Goal: Task Accomplishment & Management: Use online tool/utility

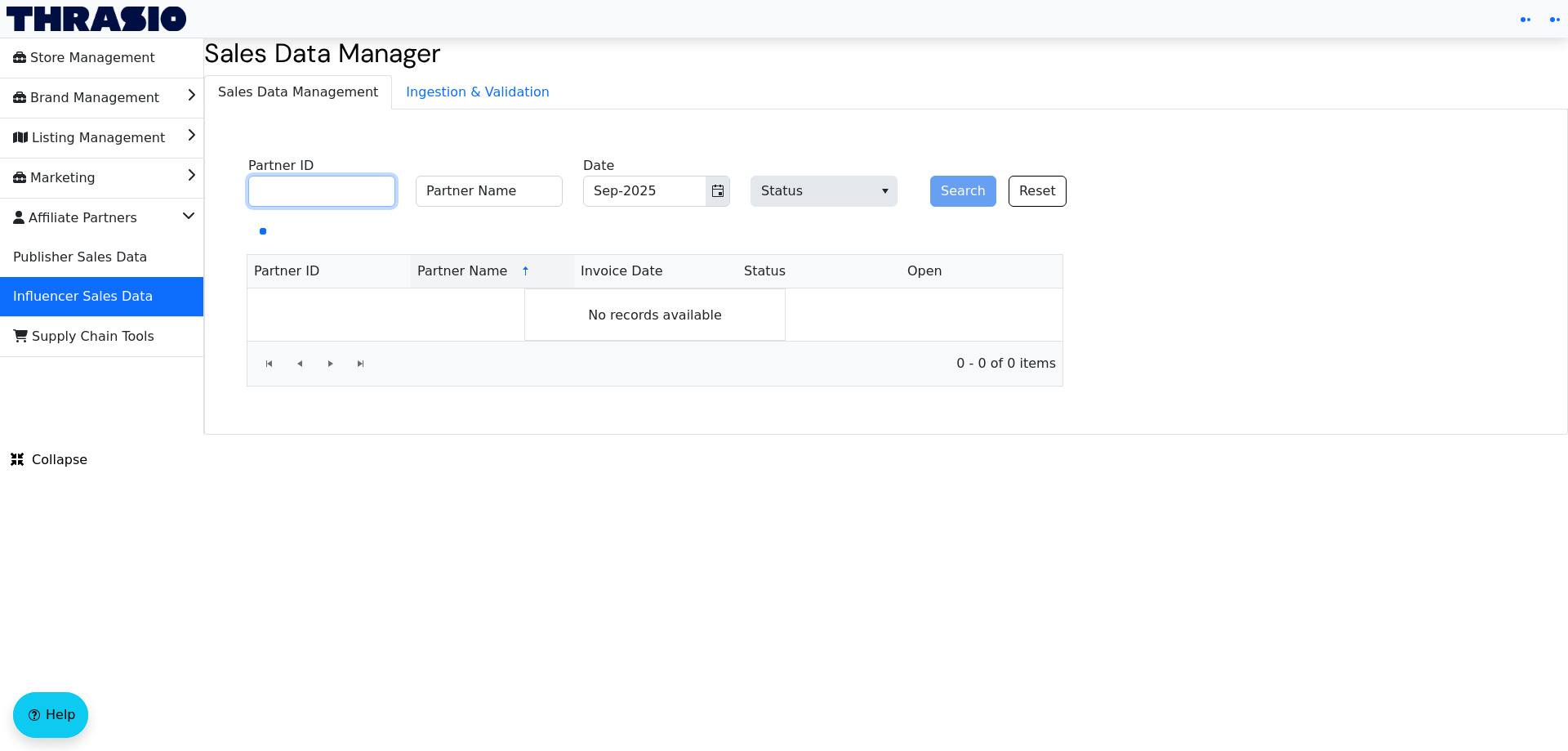
click at [350, 191] on input "Partner ID" at bounding box center [321, 191] width 147 height 31
paste input "TCP00955"
type input "TCP00955"
click at [928, 192] on div "Search Reset" at bounding box center [990, 182] width 147 height 51
click at [939, 192] on button "Search" at bounding box center [962, 191] width 66 height 31
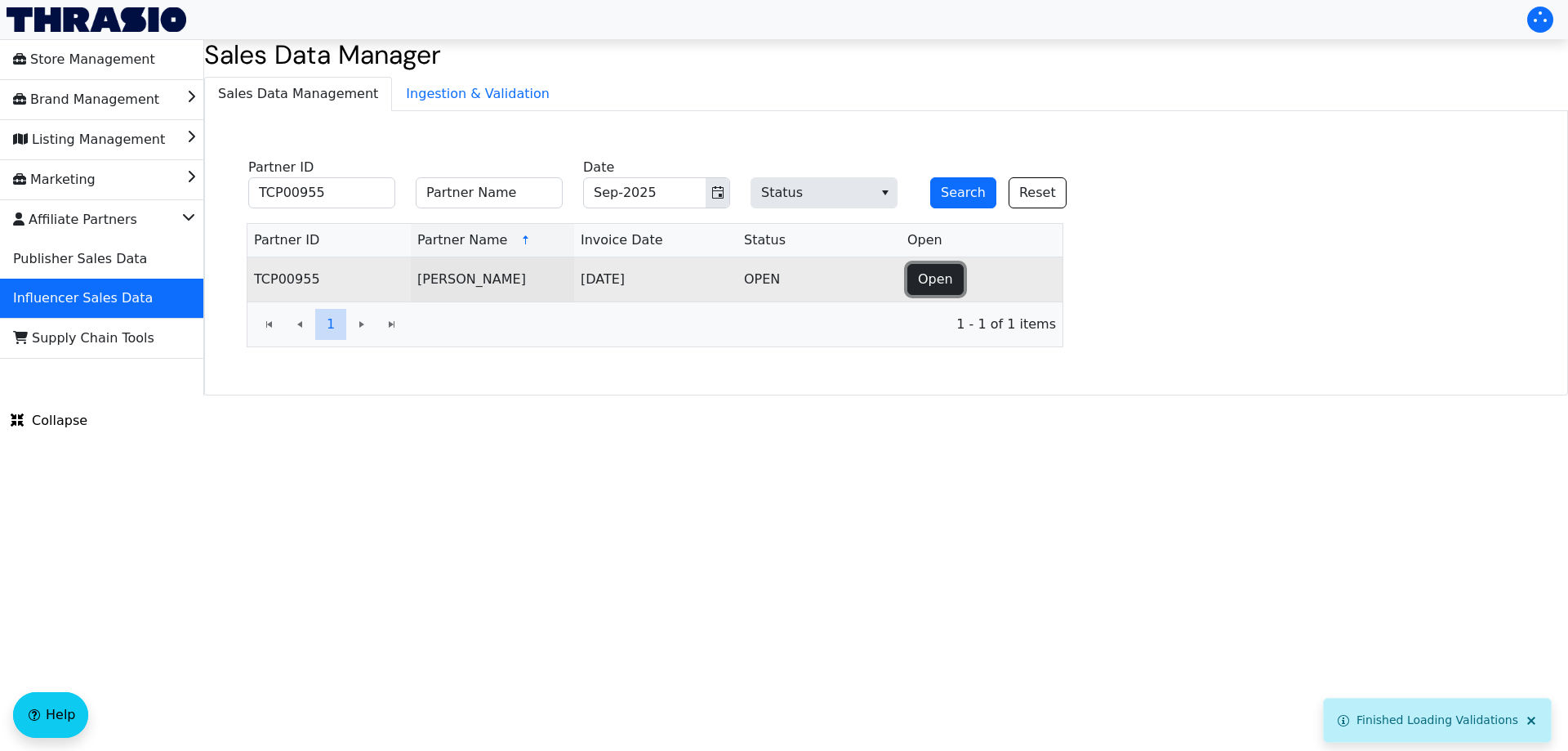
click at [916, 276] on button "Open" at bounding box center [935, 278] width 56 height 31
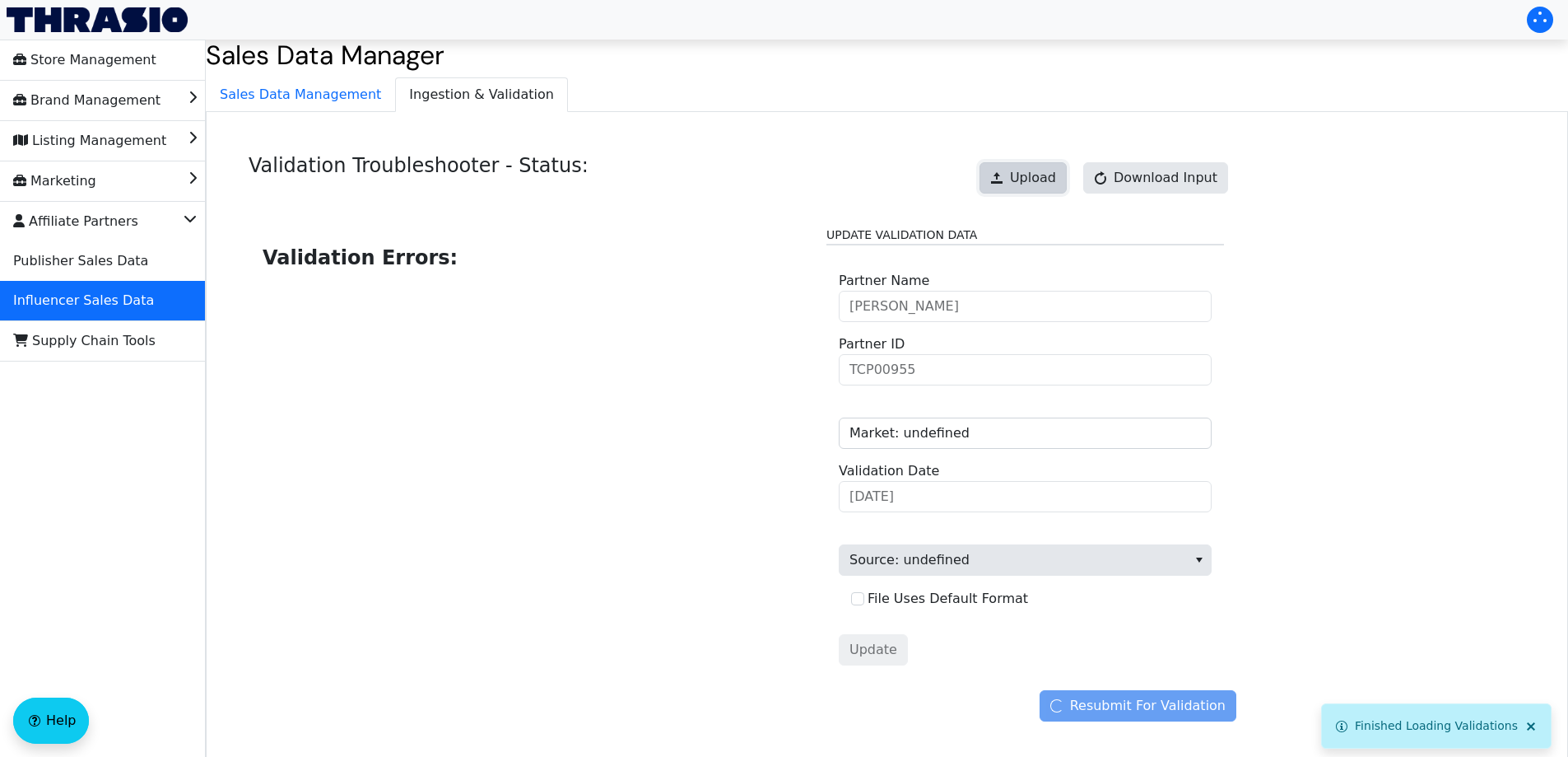
click at [1030, 194] on button "Upload" at bounding box center [1023, 177] width 88 height 31
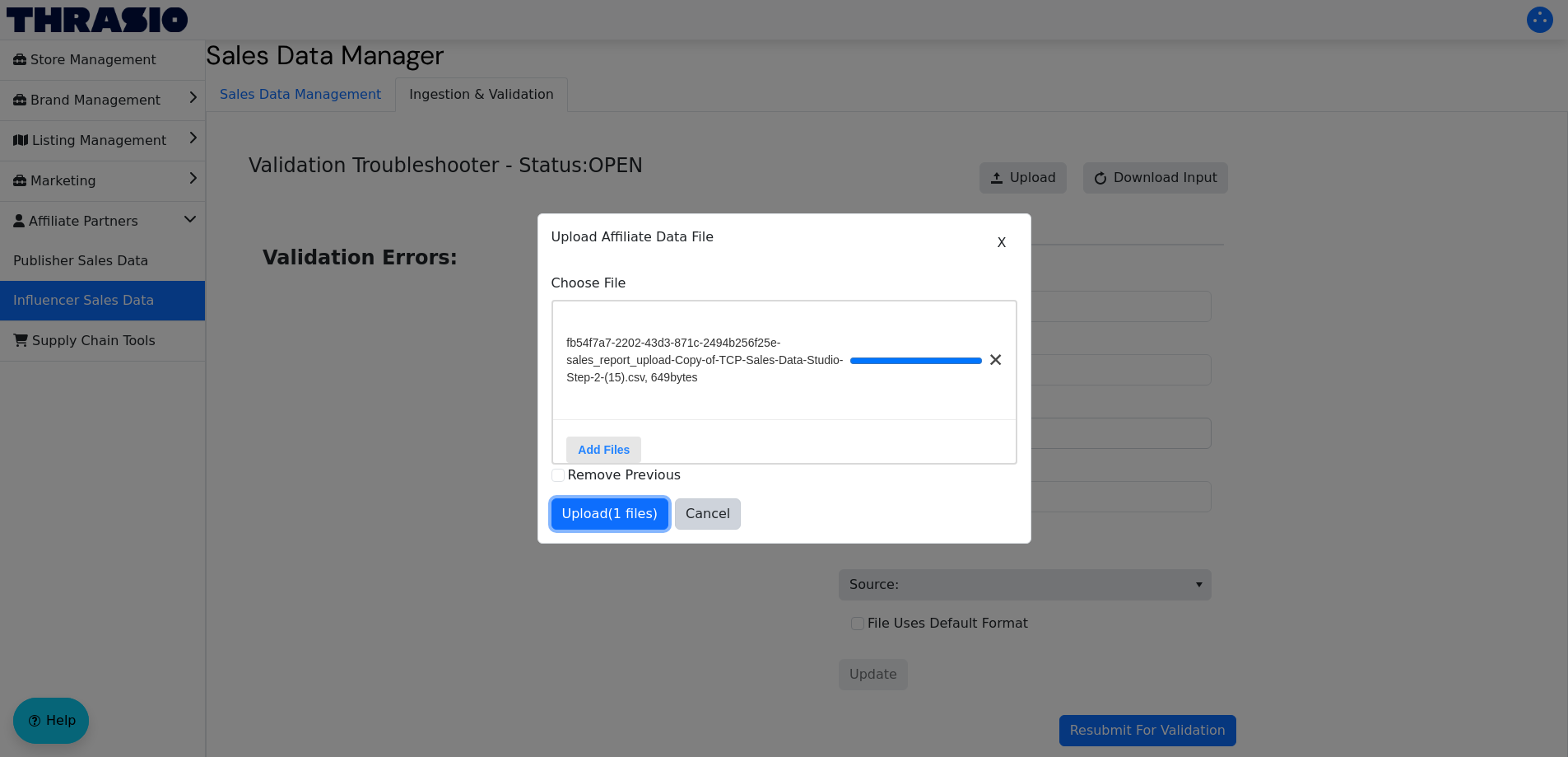
click at [615, 521] on span "Upload (1 files)" at bounding box center [610, 514] width 96 height 19
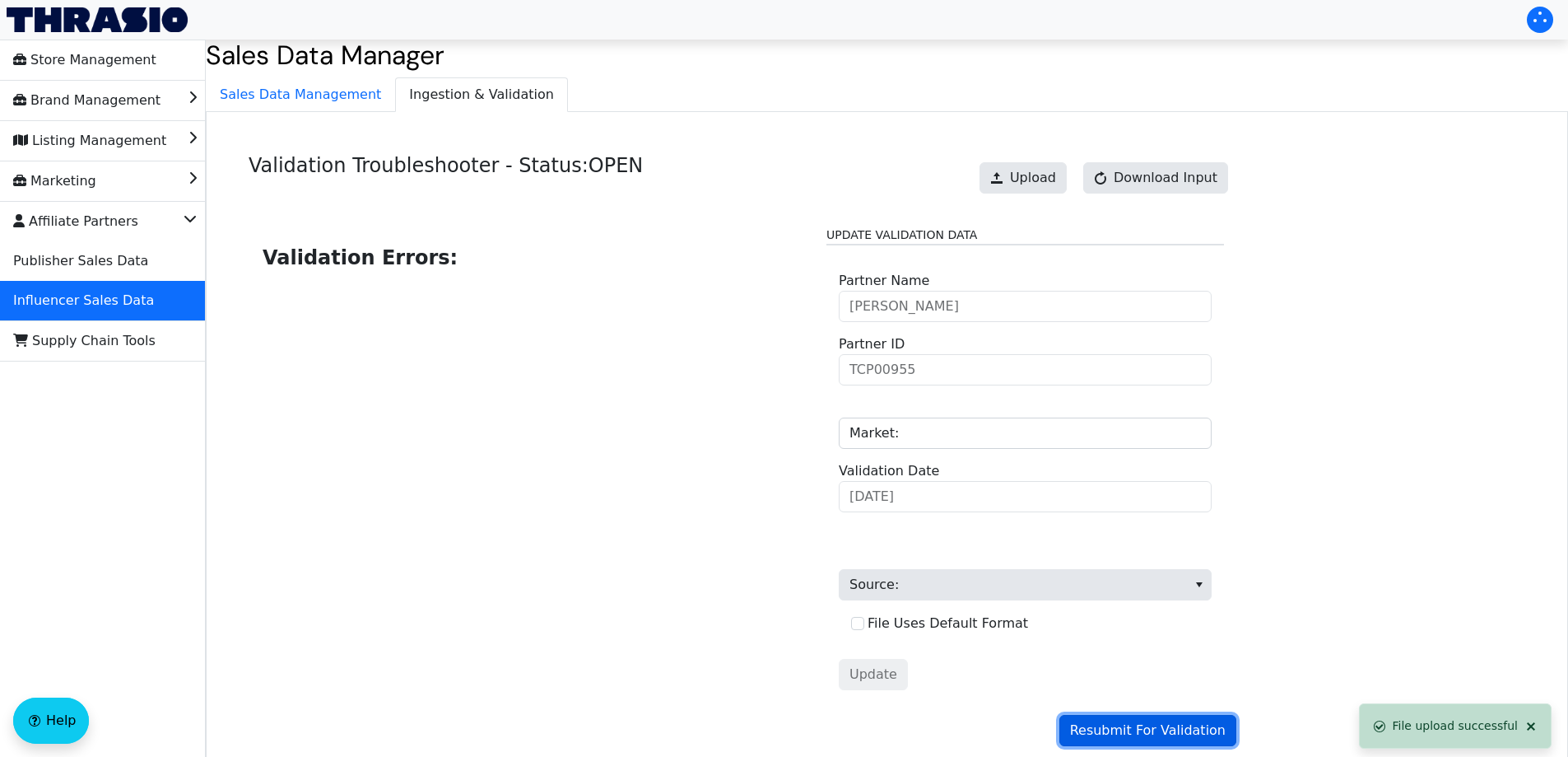
click at [1112, 732] on span "Resubmit For Validation" at bounding box center [1148, 730] width 156 height 19
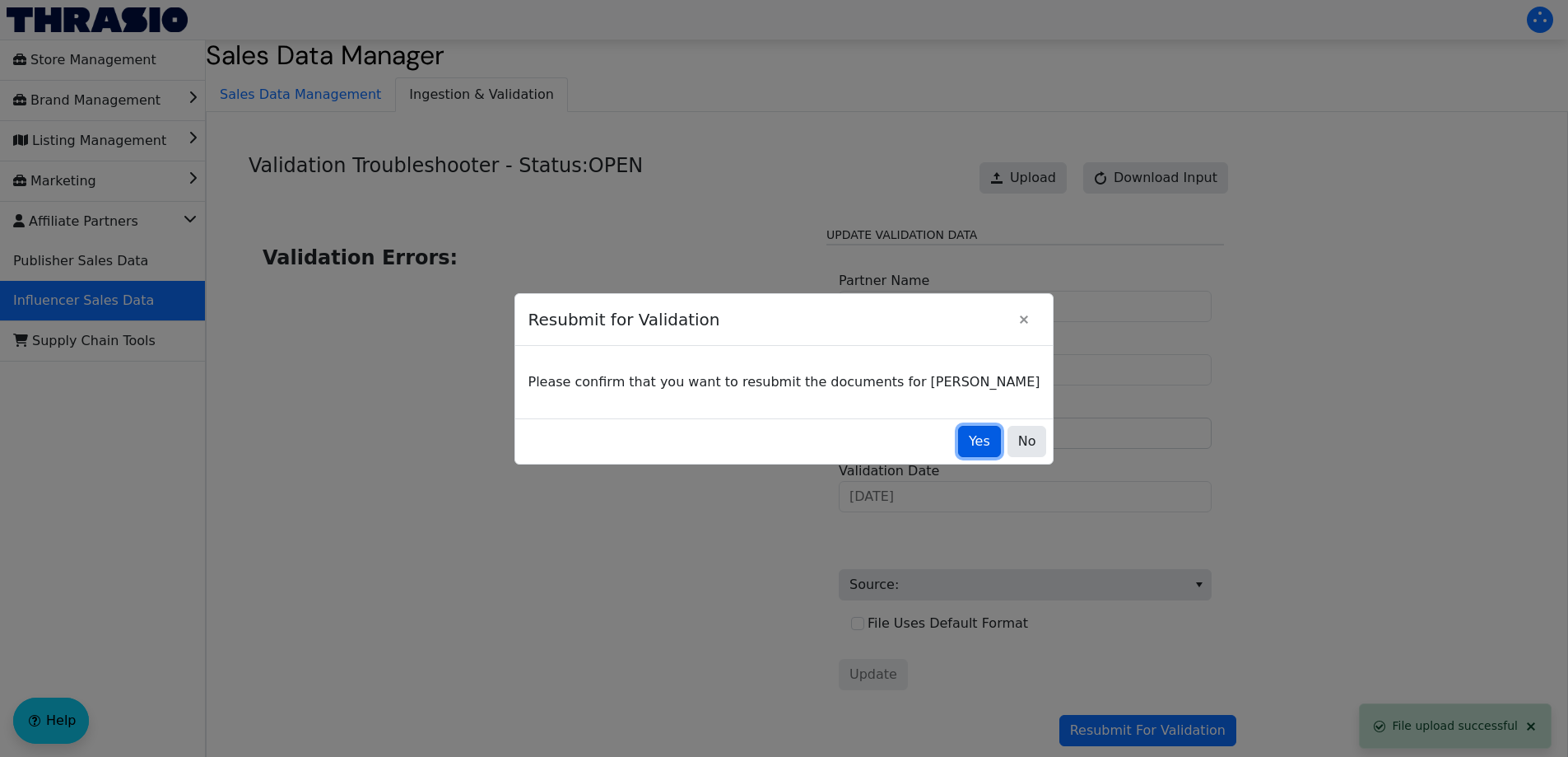
click at [958, 452] on button "Yes" at bounding box center [980, 441] width 42 height 31
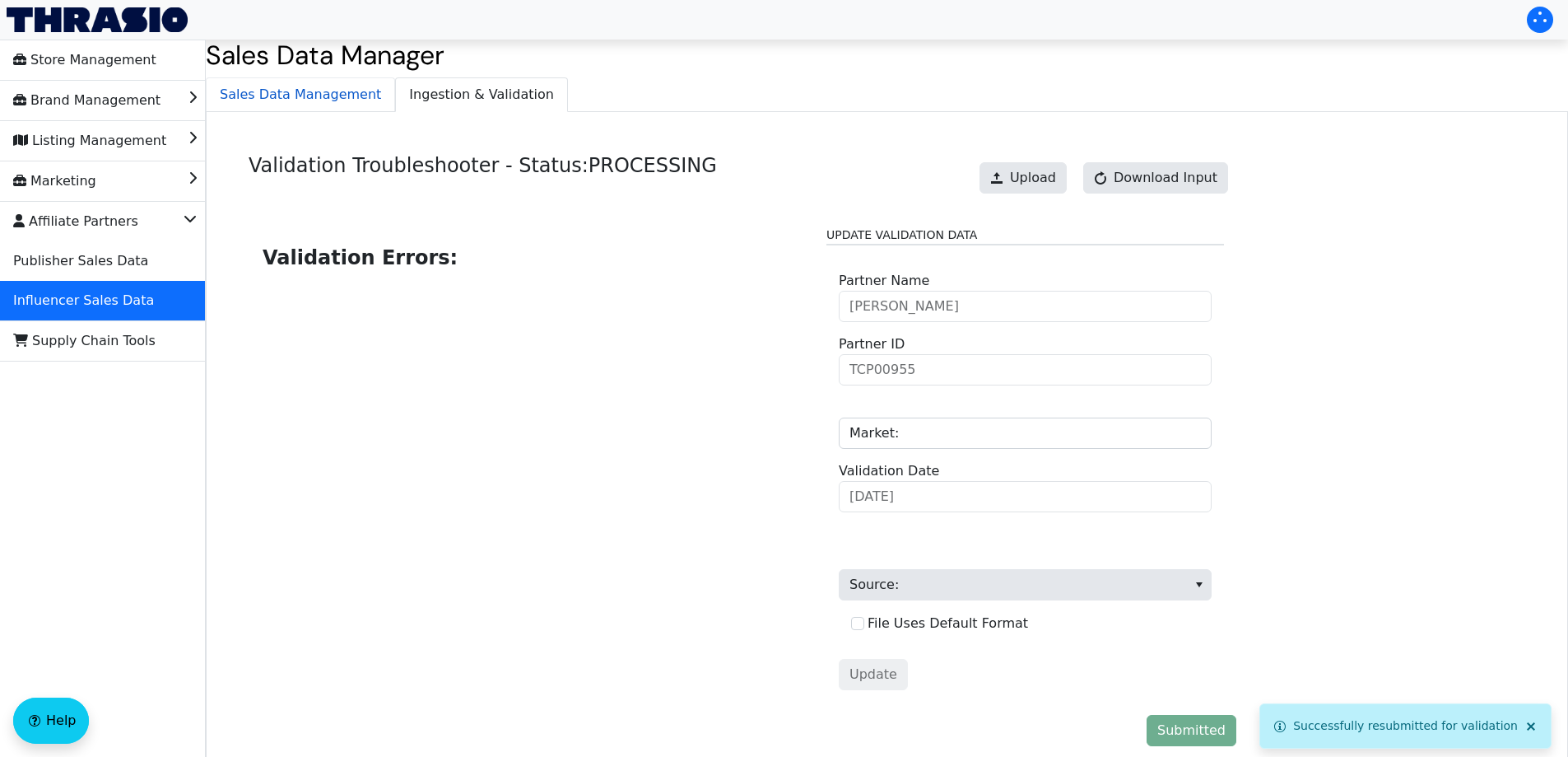
click at [317, 93] on span "Sales Data Management" at bounding box center [300, 94] width 188 height 33
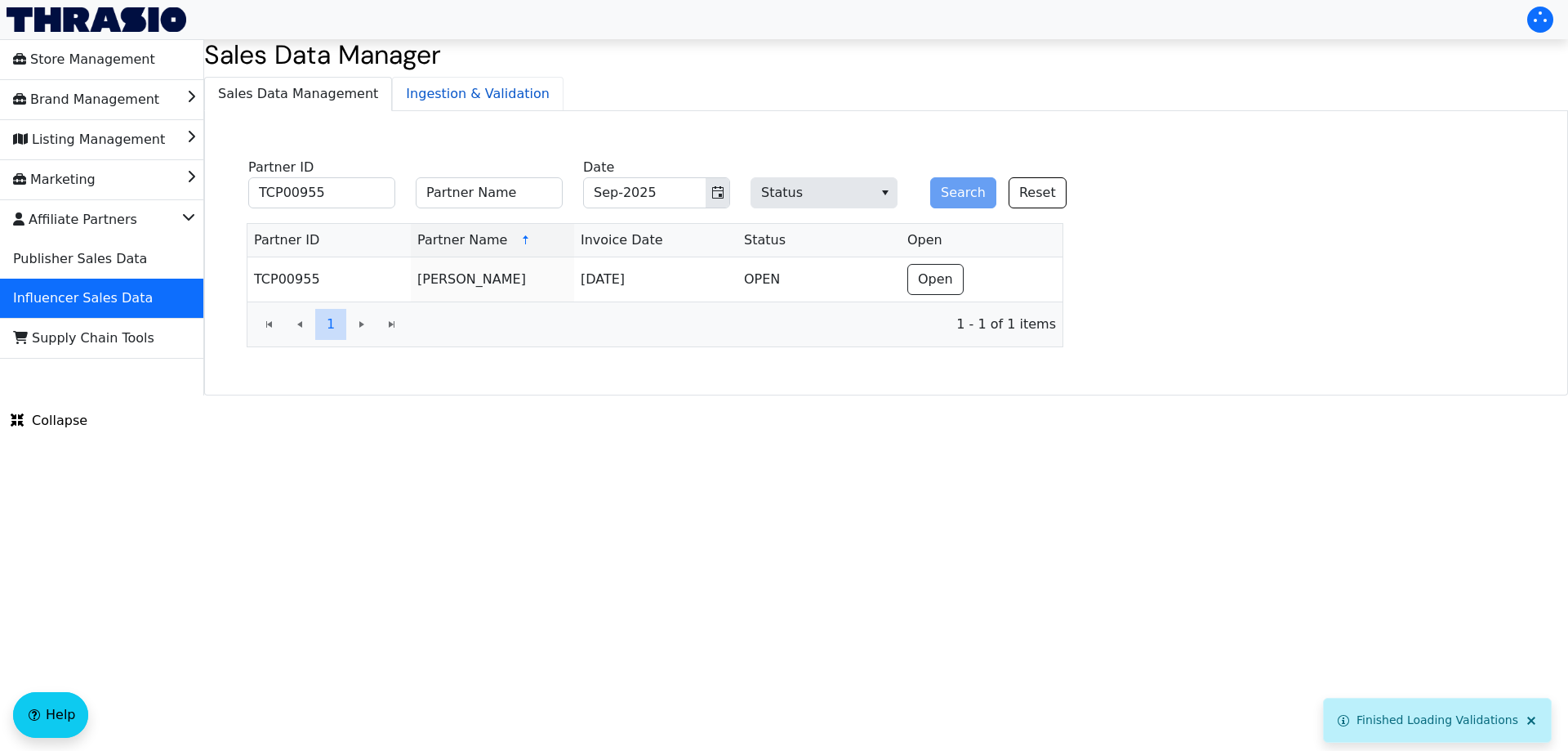
click at [426, 94] on span "Ingestion & Validation" at bounding box center [477, 93] width 169 height 32
